Goal: Transaction & Acquisition: Download file/media

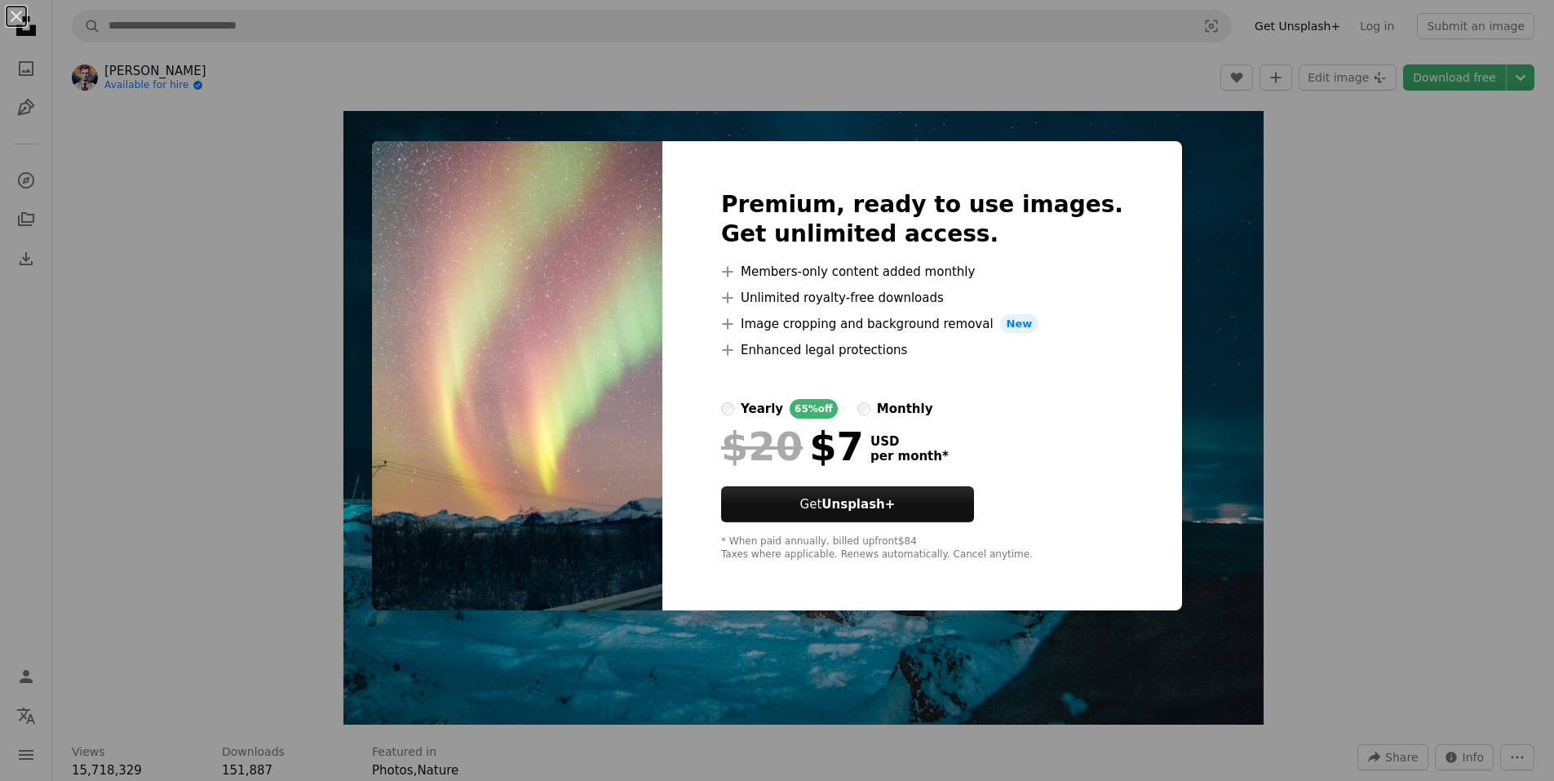
scroll to position [4241, 0]
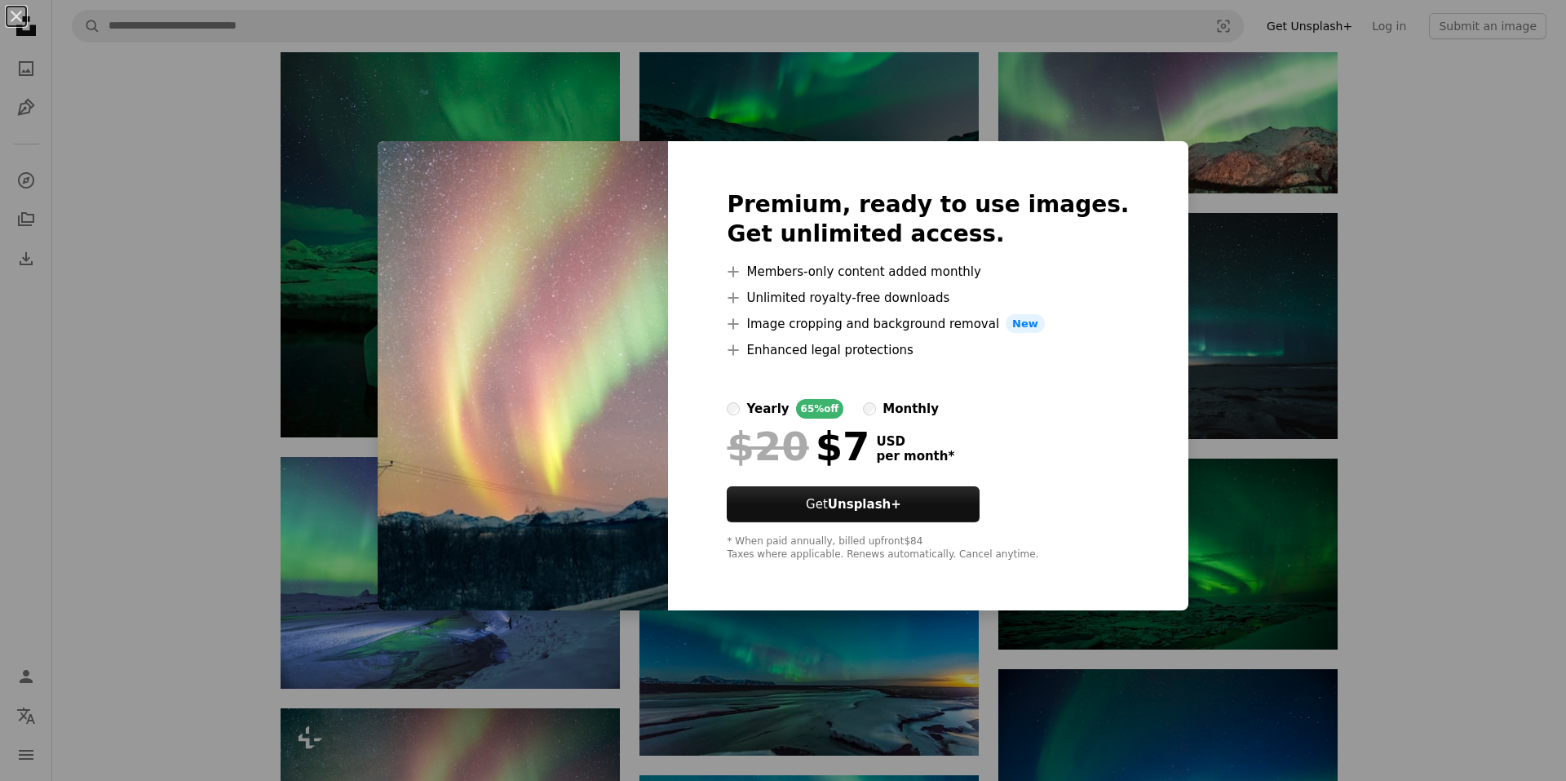
click at [1472, 303] on div "An X shape Premium, ready to use images. Get unlimited access. A plus sign Memb…" at bounding box center [783, 390] width 1566 height 781
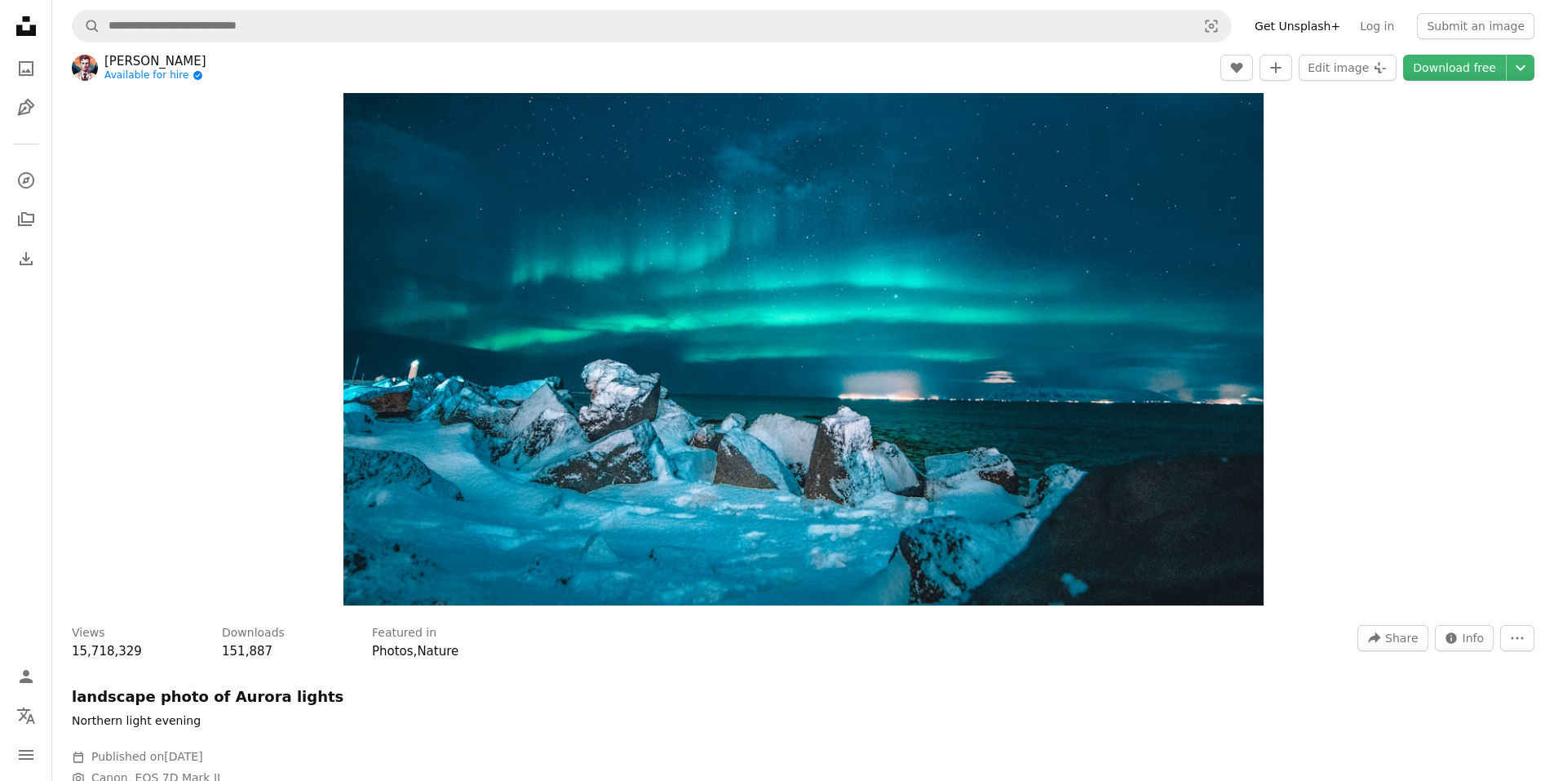
scroll to position [0, 0]
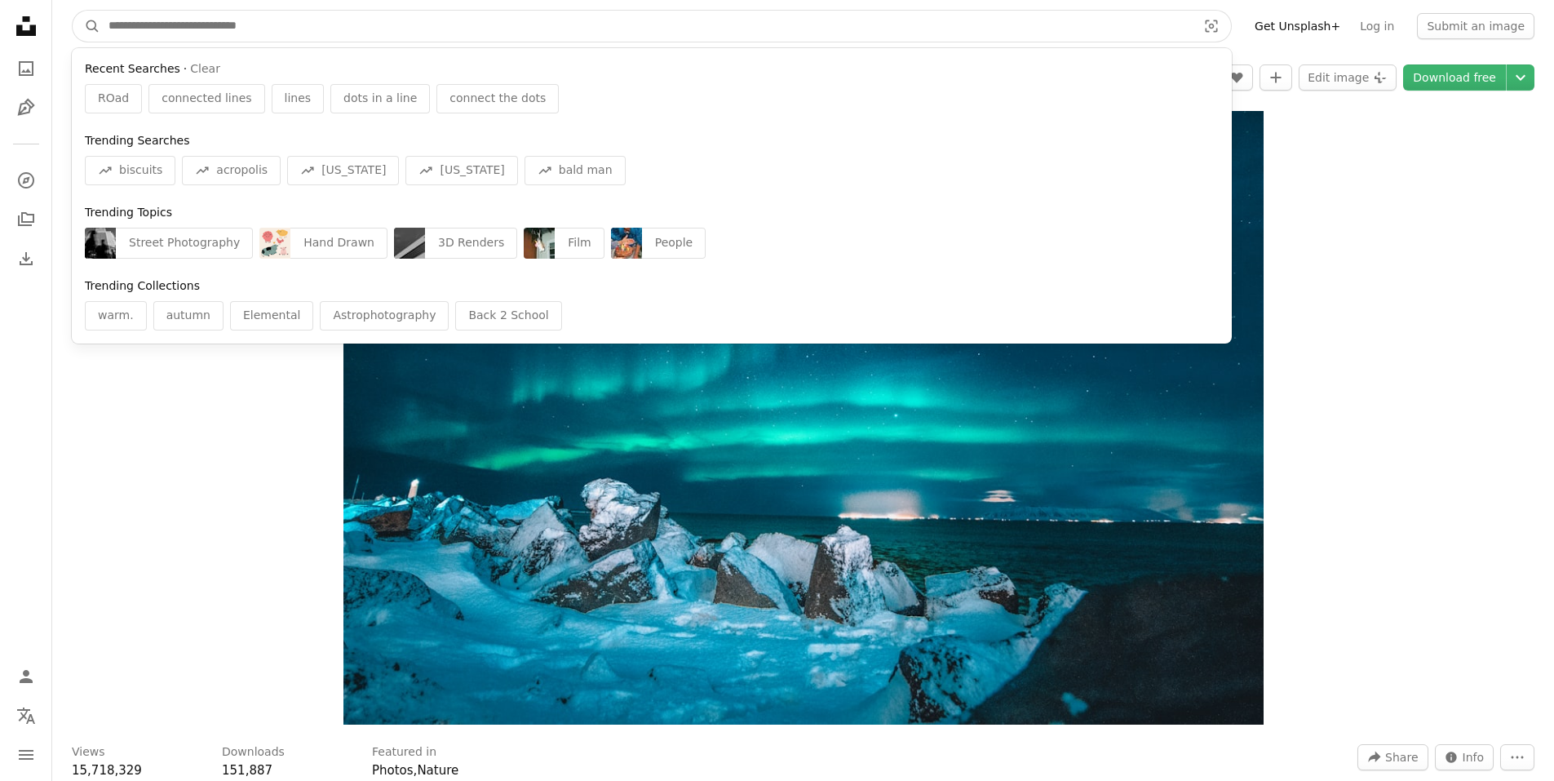
click at [140, 19] on input "Find visuals sitewide" at bounding box center [645, 26] width 1091 height 31
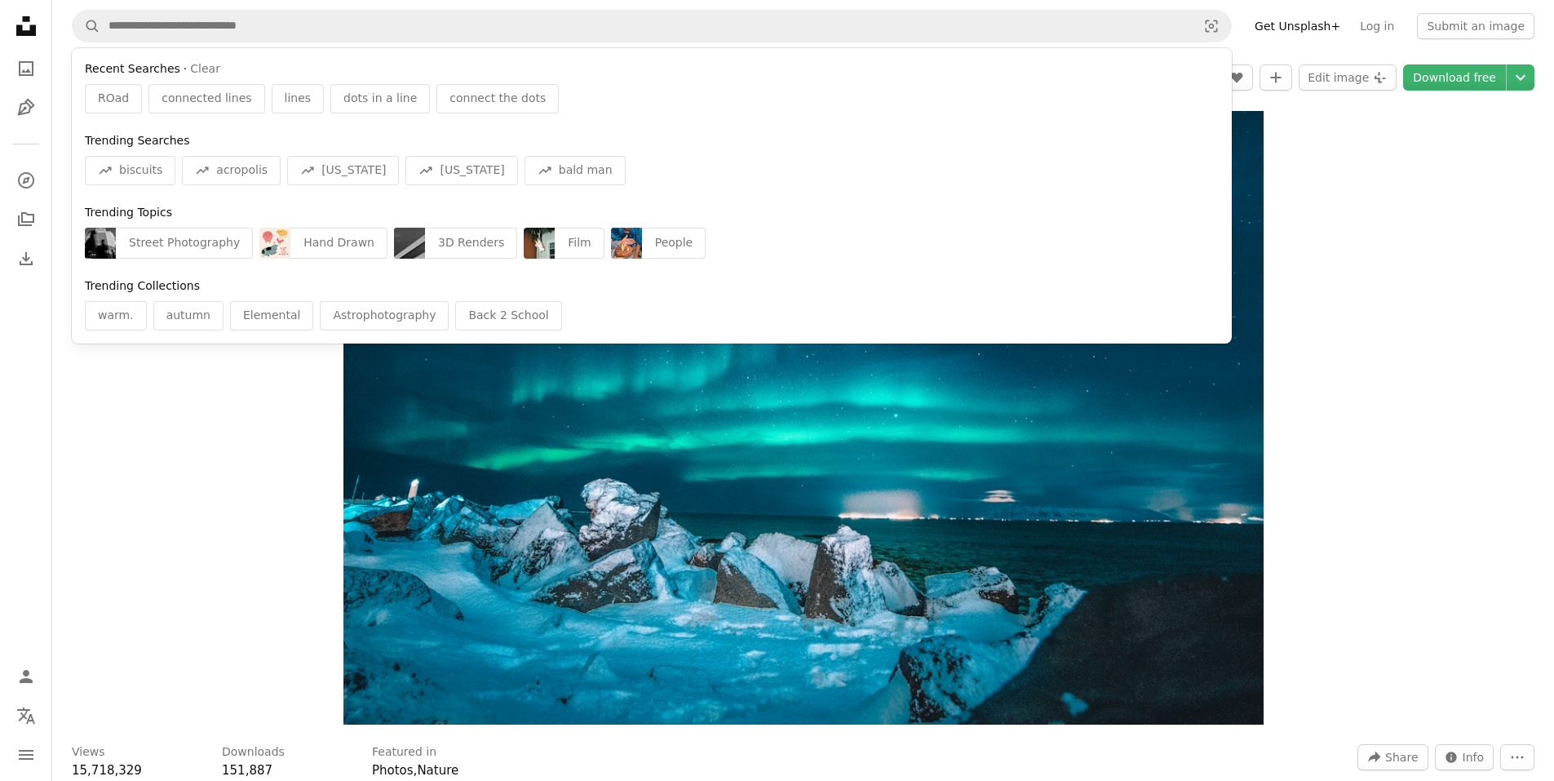
drag, startPoint x: 145, startPoint y: 612, endPoint x: 157, endPoint y: 608, distance: 12.1
click at [155, 608] on div "Zoom in" at bounding box center [803, 418] width 1502 height 630
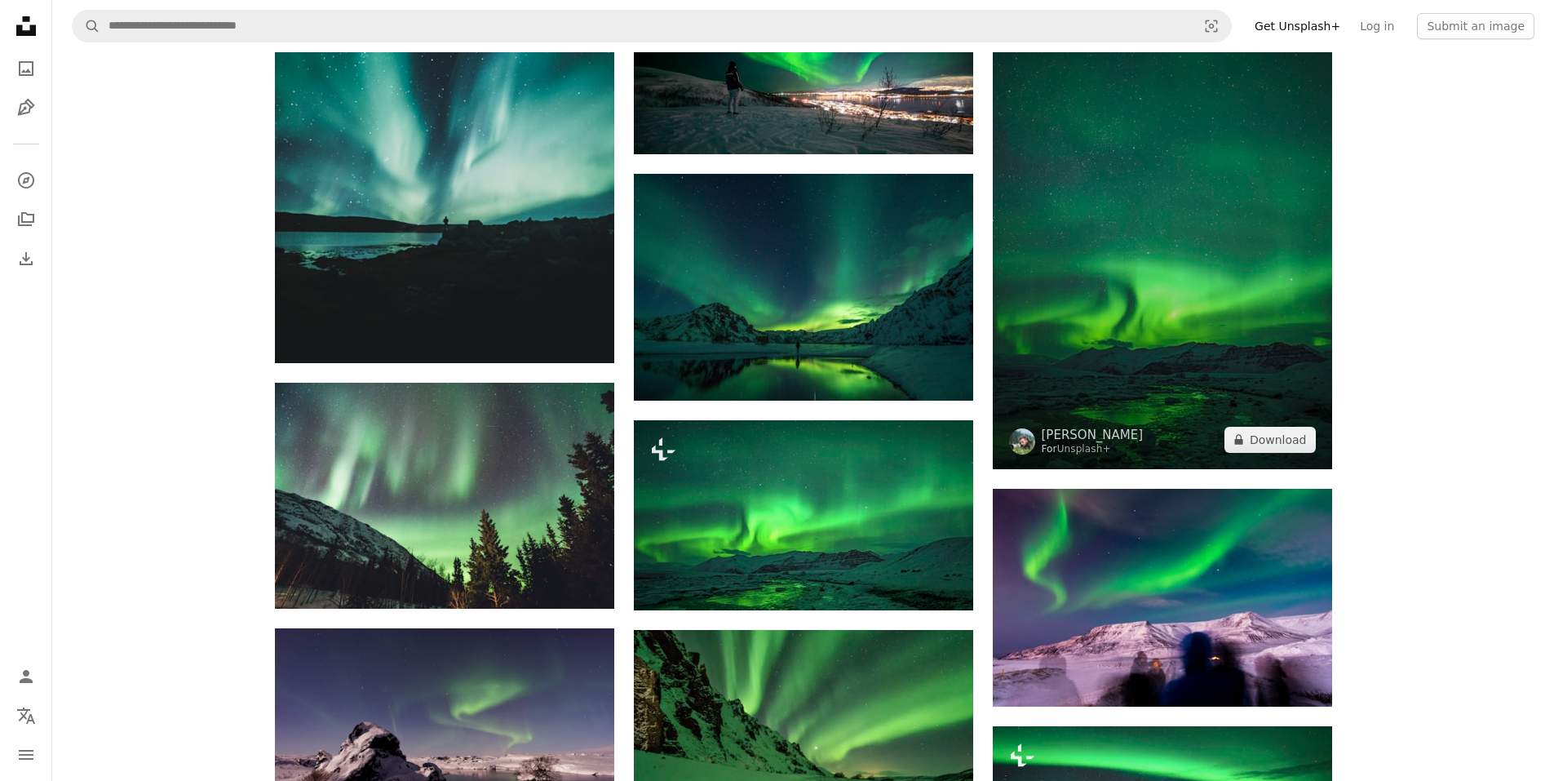
scroll to position [2610, 0]
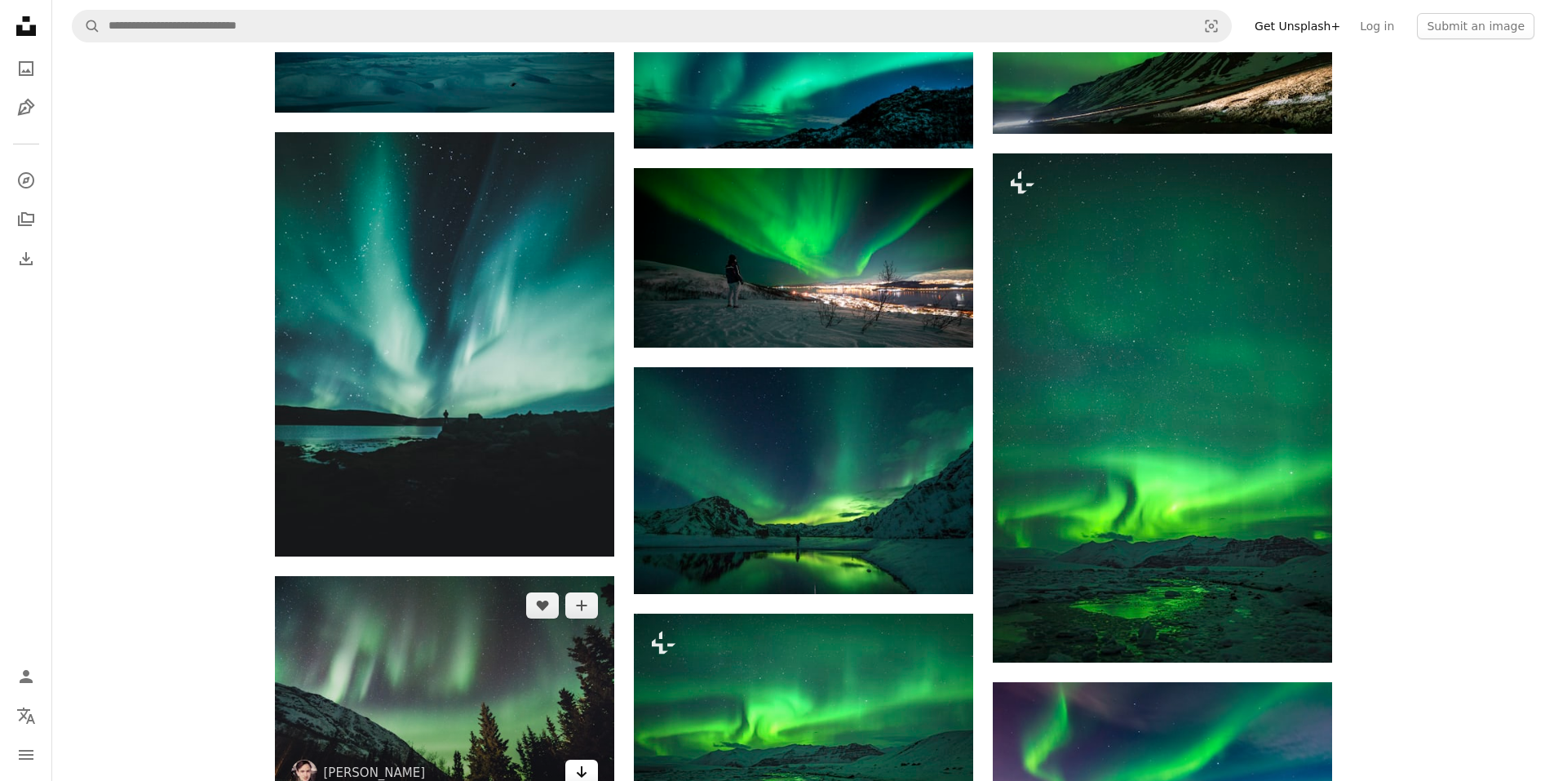
click at [579, 762] on icon "Arrow pointing down" at bounding box center [581, 772] width 13 height 20
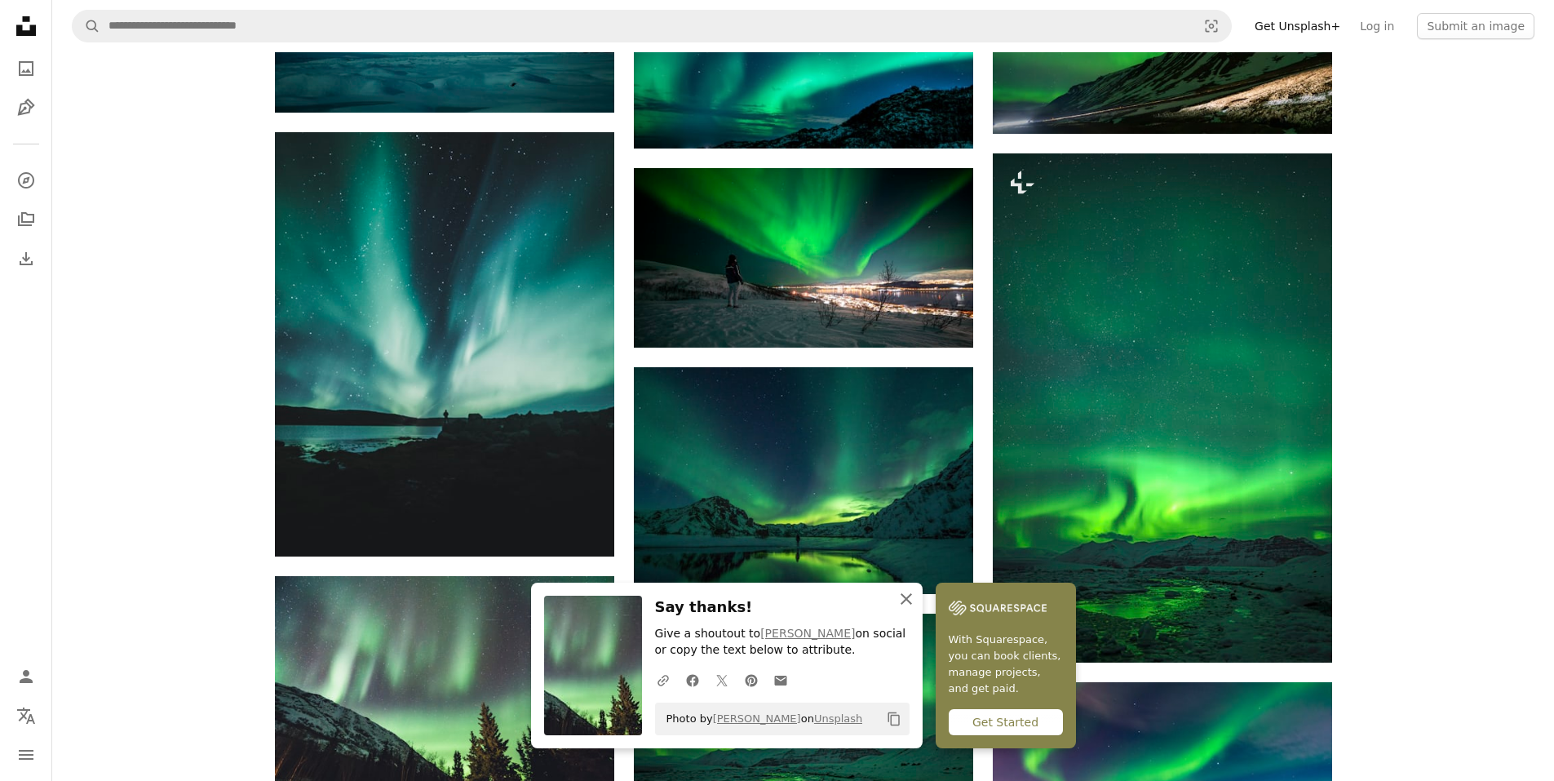
click at [916, 604] on icon "An X shape" at bounding box center [906, 599] width 20 height 20
